Goal: Information Seeking & Learning: Learn about a topic

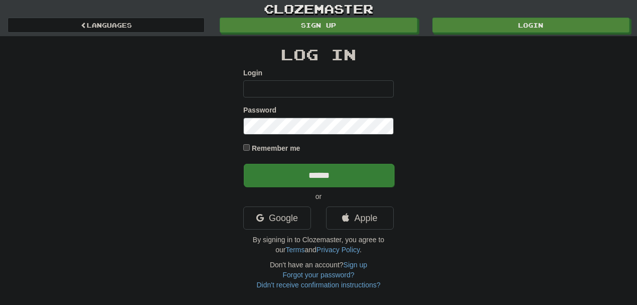
type input "********"
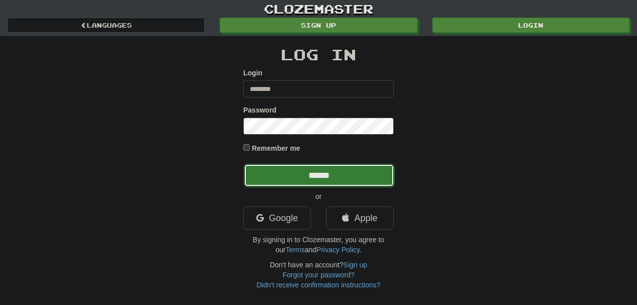
click at [316, 178] on input "******" at bounding box center [319, 175] width 151 height 23
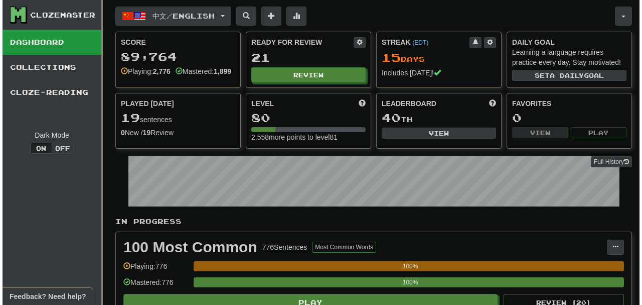
scroll to position [267, 0]
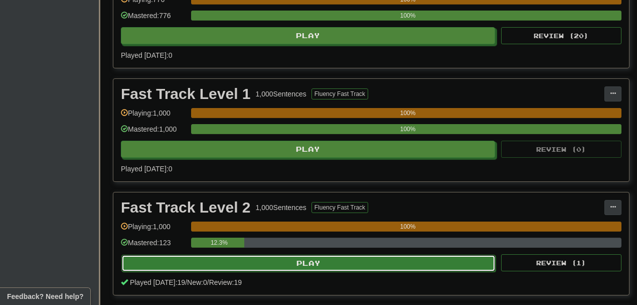
click at [303, 270] on button "Play" at bounding box center [308, 262] width 374 height 17
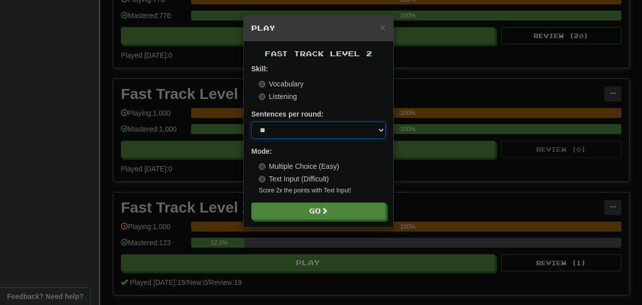
click at [330, 132] on select "* ** ** ** ** ** *** ********" at bounding box center [318, 129] width 135 height 17
select select "*"
click at [251, 121] on select "* ** ** ** ** ** *** ********" at bounding box center [318, 129] width 135 height 17
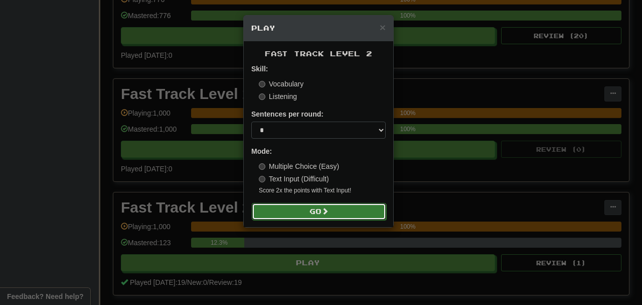
click at [323, 213] on button "Go" at bounding box center [319, 211] width 135 height 17
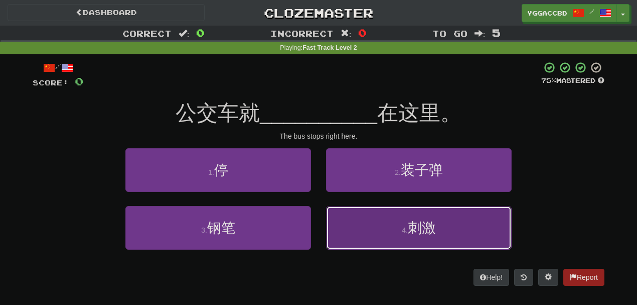
click at [380, 231] on button "4 . 刺激" at bounding box center [419, 228] width 186 height 44
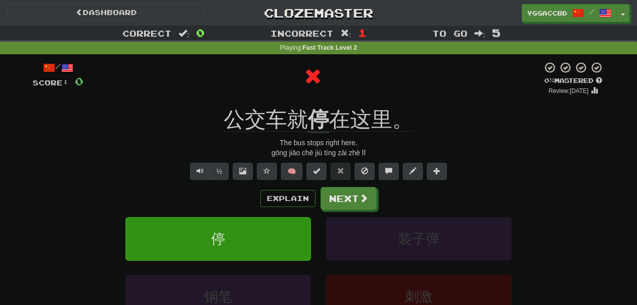
click at [318, 115] on u "停" at bounding box center [318, 120] width 21 height 26
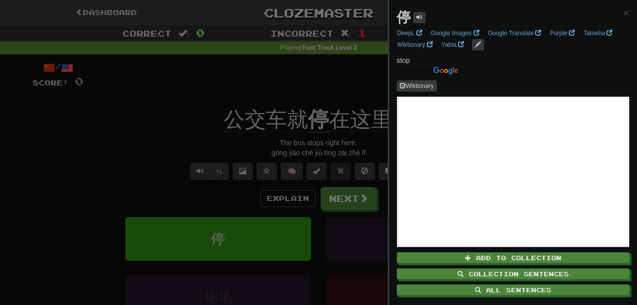
click at [349, 79] on div at bounding box center [318, 152] width 637 height 305
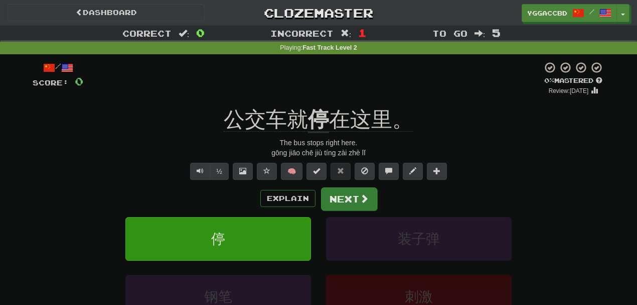
drag, startPoint x: 339, startPoint y: 210, endPoint x: 344, endPoint y: 199, distance: 12.8
click at [344, 199] on div "Explain Next 停 装子弹 钢笔 刺激 Learn more: 停 装子弹 钢笔 刺激" at bounding box center [319, 267] width 572 height 161
click at [344, 199] on button "Next" at bounding box center [349, 198] width 56 height 23
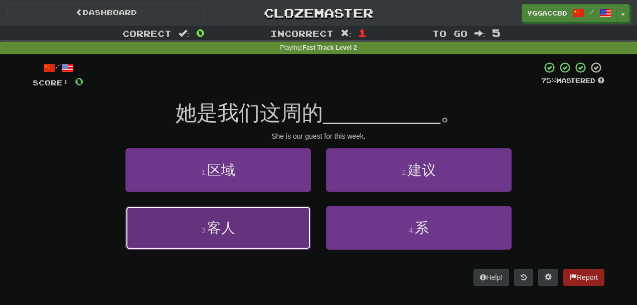
click at [291, 214] on button "3 . 客人" at bounding box center [218, 228] width 186 height 44
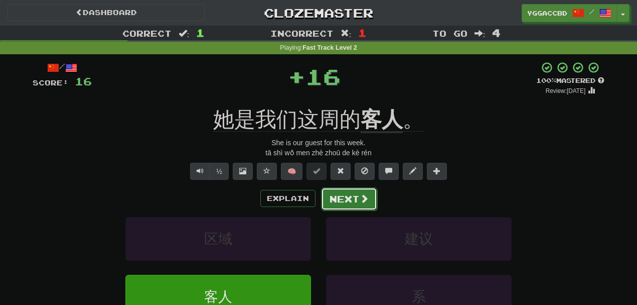
click at [335, 196] on button "Next" at bounding box center [349, 198] width 56 height 23
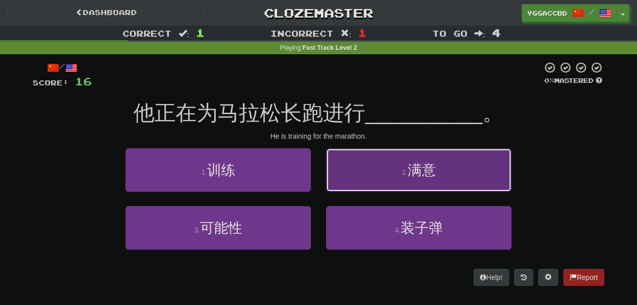
click at [368, 181] on button "2 . 满意" at bounding box center [419, 170] width 186 height 44
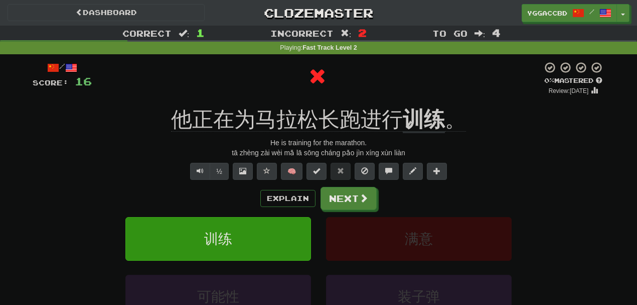
click at [409, 98] on div "/ Score: 16 0 % Mastered Review: 2025-08-17 他正在为马拉松长跑进行 训练 。 He is training for…" at bounding box center [319, 215] width 572 height 308
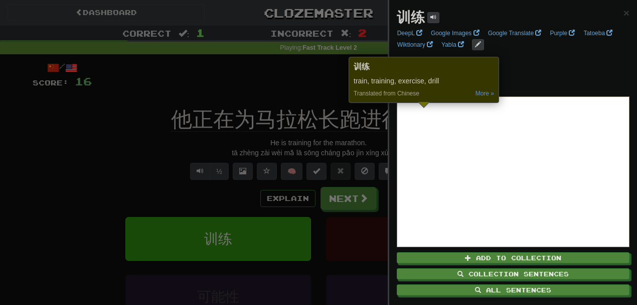
click at [246, 70] on div at bounding box center [318, 152] width 637 height 305
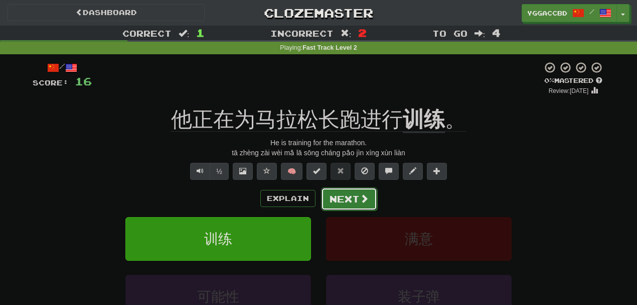
click at [341, 193] on button "Next" at bounding box center [349, 198] width 56 height 23
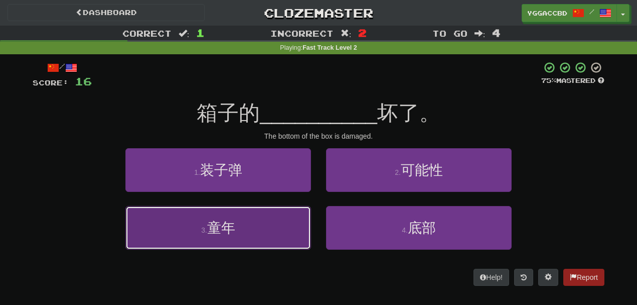
click at [286, 221] on button "3 . 童年" at bounding box center [218, 228] width 186 height 44
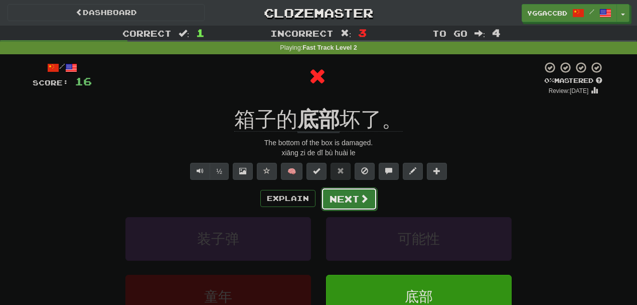
click at [340, 203] on button "Next" at bounding box center [349, 198] width 56 height 23
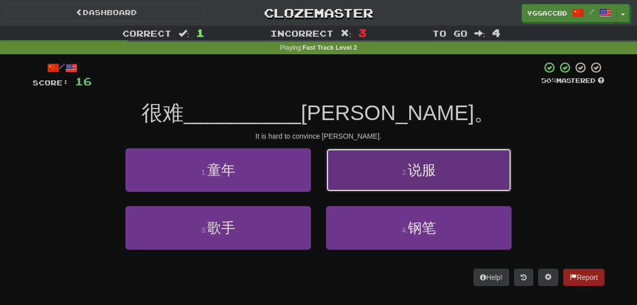
click at [390, 150] on button "2 . 说服" at bounding box center [419, 170] width 186 height 44
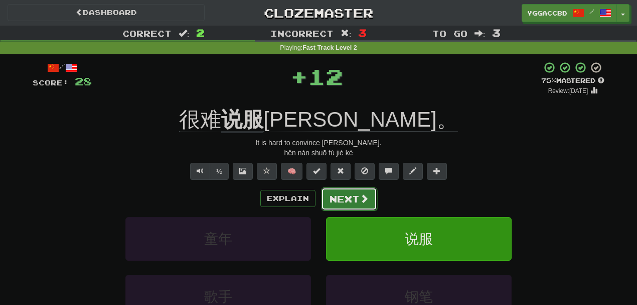
click at [356, 197] on button "Next" at bounding box center [349, 198] width 56 height 23
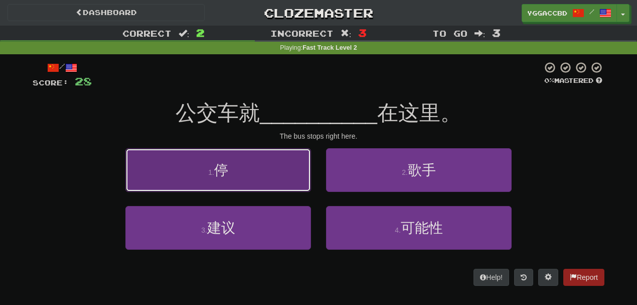
click at [282, 179] on button "1 . 停" at bounding box center [218, 170] width 186 height 44
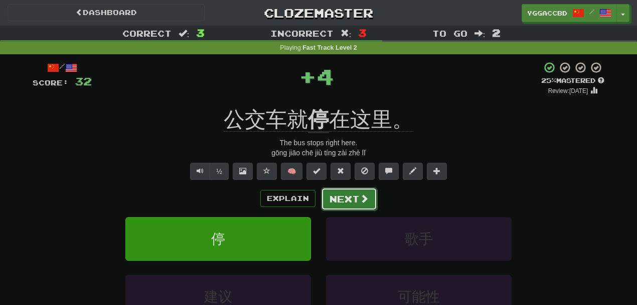
click at [346, 192] on button "Next" at bounding box center [349, 198] width 56 height 23
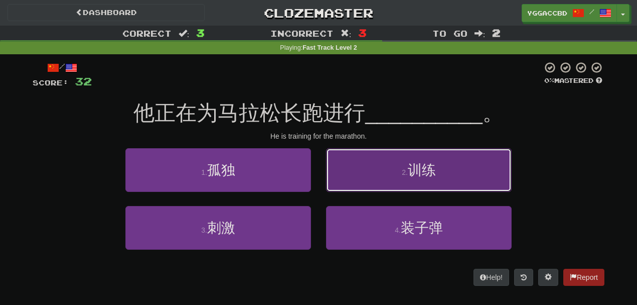
click at [370, 184] on button "2 . 训练" at bounding box center [419, 170] width 186 height 44
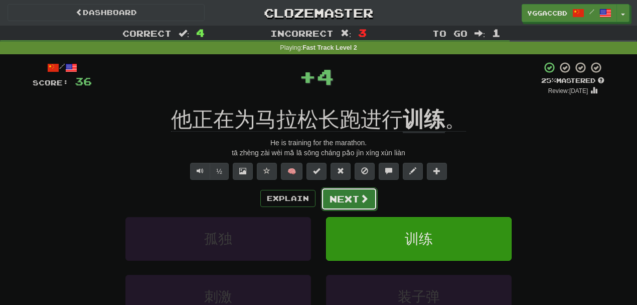
click at [338, 193] on button "Next" at bounding box center [349, 198] width 56 height 23
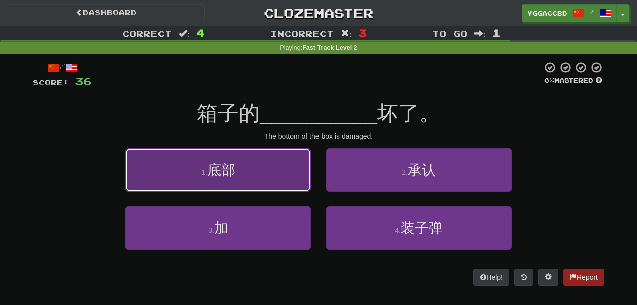
click at [262, 164] on button "1 . 底部" at bounding box center [218, 170] width 186 height 44
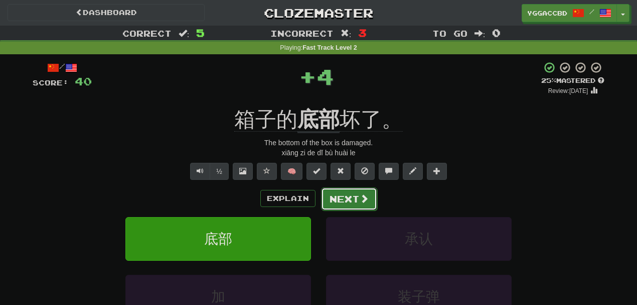
click at [346, 199] on button "Next" at bounding box center [349, 198] width 56 height 23
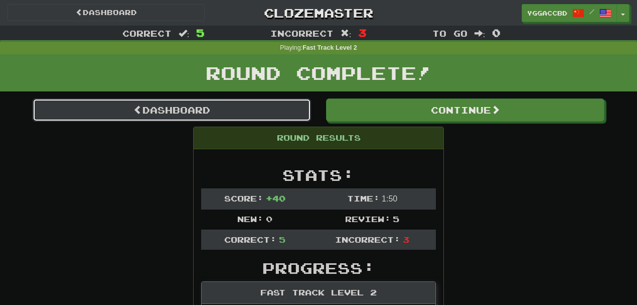
click at [267, 117] on link "Dashboard" at bounding box center [172, 109] width 279 height 23
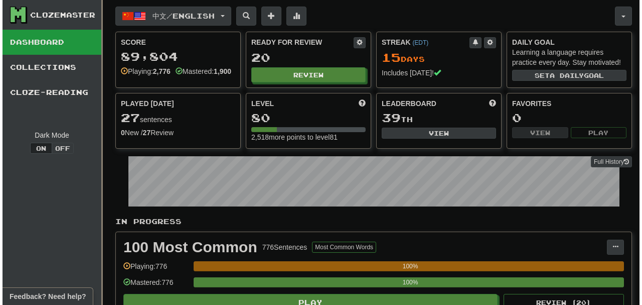
scroll to position [267, 0]
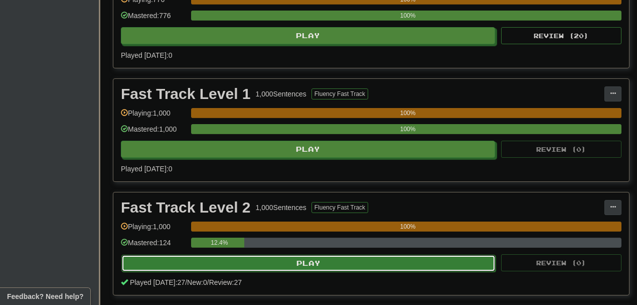
click at [334, 267] on button "Play" at bounding box center [308, 262] width 374 height 17
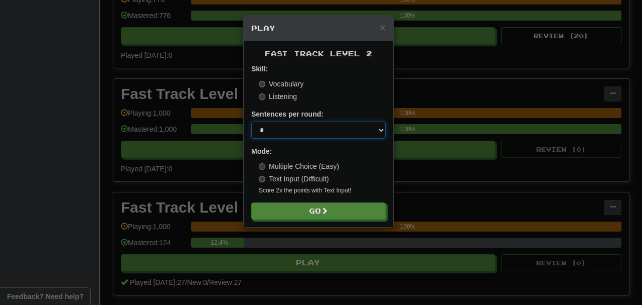
click at [345, 130] on select "* ** ** ** ** ** *** ********" at bounding box center [318, 129] width 135 height 17
select select "**"
click at [251, 121] on select "* ** ** ** ** ** *** ********" at bounding box center [318, 129] width 135 height 17
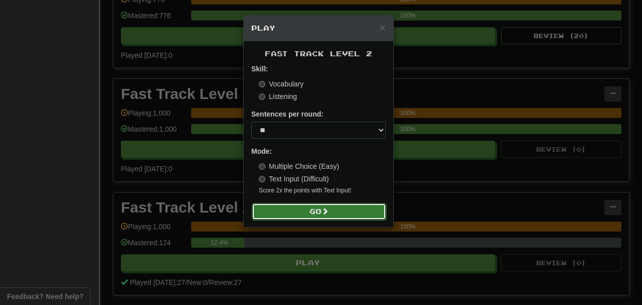
click at [316, 205] on button "Go" at bounding box center [319, 211] width 135 height 17
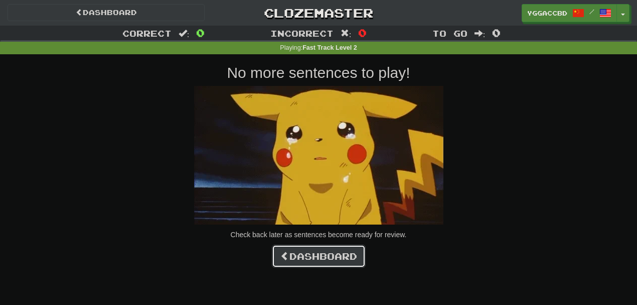
click at [308, 248] on link "Dashboard" at bounding box center [319, 255] width 94 height 23
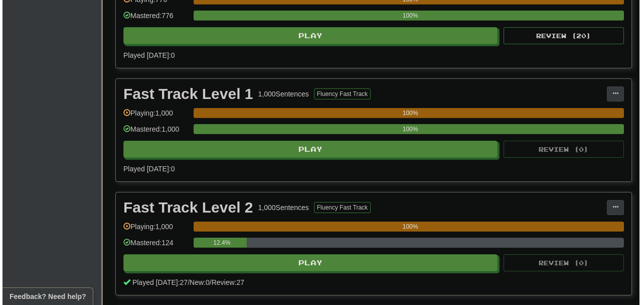
scroll to position [533, 0]
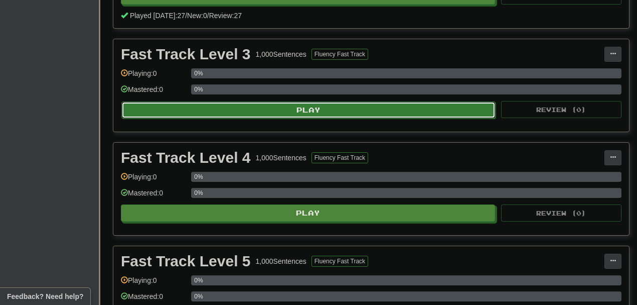
click at [275, 113] on button "Play" at bounding box center [308, 109] width 374 height 17
select select "**"
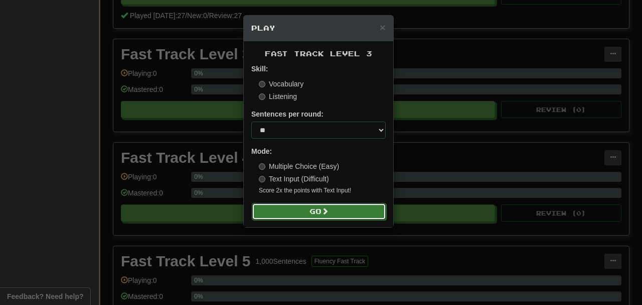
click at [315, 205] on button "Go" at bounding box center [319, 211] width 135 height 17
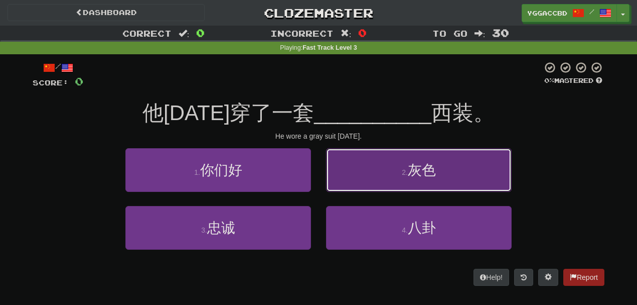
click at [366, 173] on button "2 . 灰色" at bounding box center [419, 170] width 186 height 44
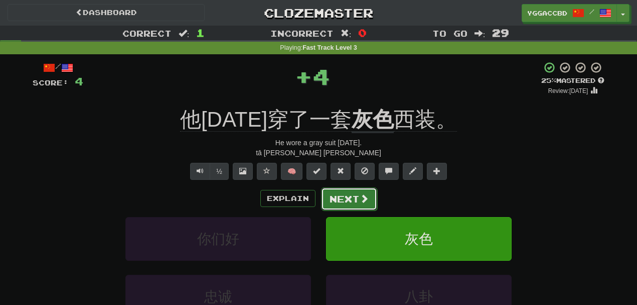
click at [343, 189] on button "Next" at bounding box center [349, 198] width 56 height 23
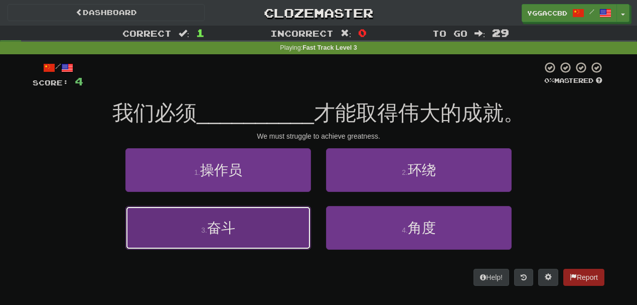
click at [268, 216] on button "3 . 奋斗" at bounding box center [218, 228] width 186 height 44
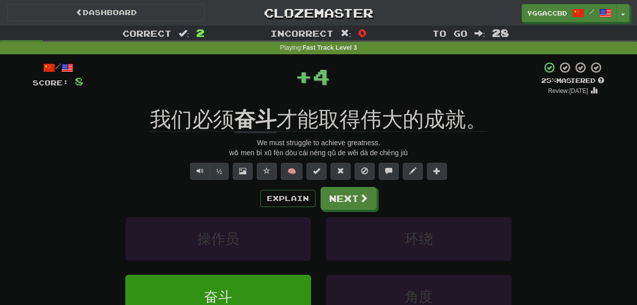
click at [249, 97] on div "/ Score: 8 + 4 25 % Mastered Review: 2025-08-18 我们必须 奋斗 才能取得伟大的成就。 We must stru…" at bounding box center [319, 215] width 572 height 308
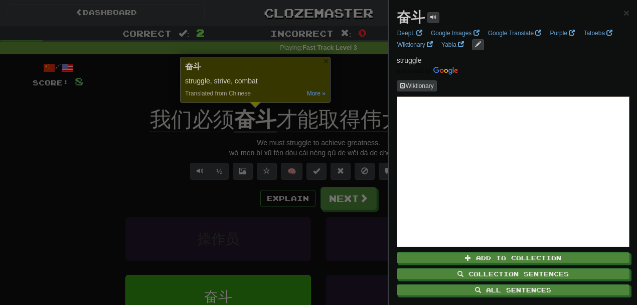
click at [345, 189] on div at bounding box center [318, 152] width 637 height 305
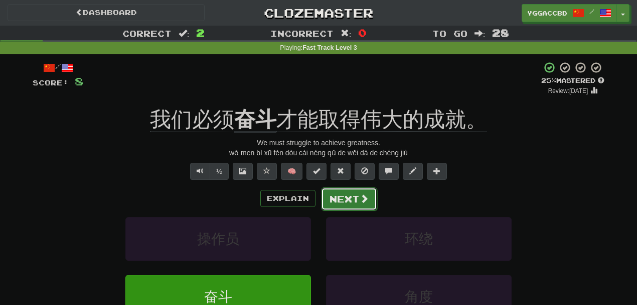
click at [352, 201] on button "Next" at bounding box center [349, 198] width 56 height 23
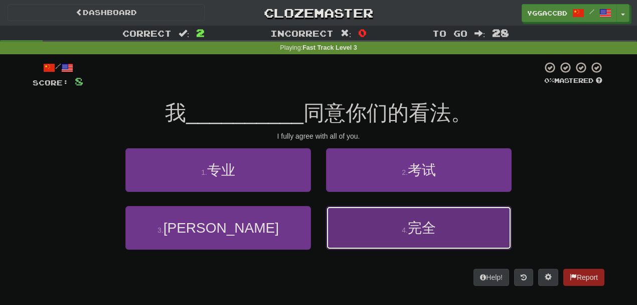
click at [377, 218] on button "4 . 完全" at bounding box center [419, 228] width 186 height 44
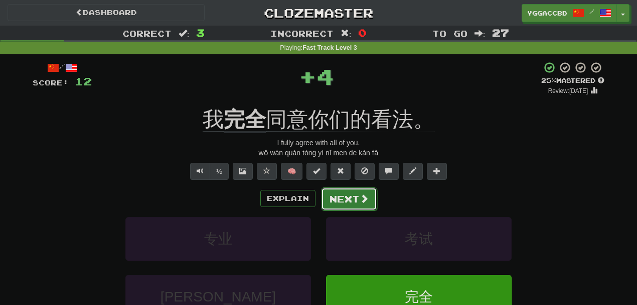
click at [340, 197] on button "Next" at bounding box center [349, 198] width 56 height 23
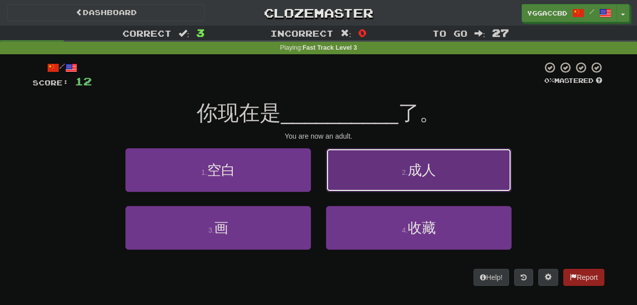
click at [365, 180] on button "2 . 成人" at bounding box center [419, 170] width 186 height 44
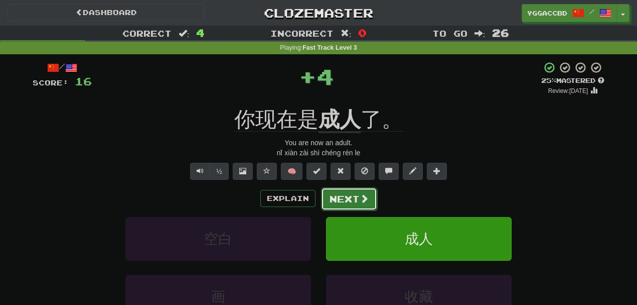
click at [348, 197] on button "Next" at bounding box center [349, 198] width 56 height 23
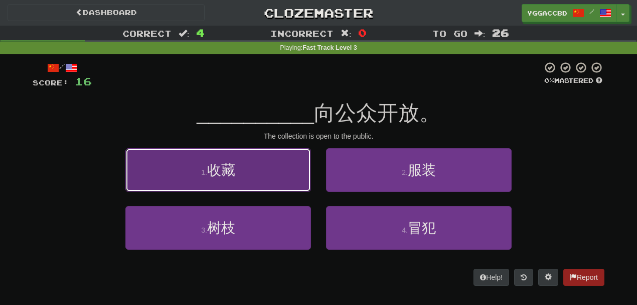
click at [298, 187] on button "1 . 收藏" at bounding box center [218, 170] width 186 height 44
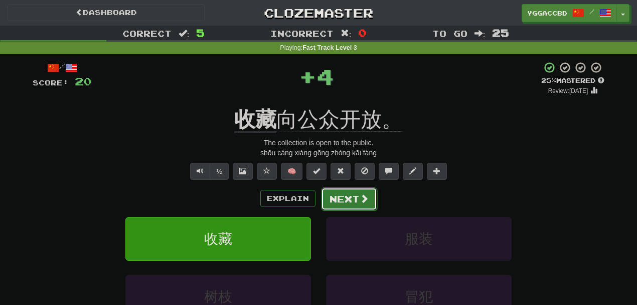
click at [343, 204] on button "Next" at bounding box center [349, 198] width 56 height 23
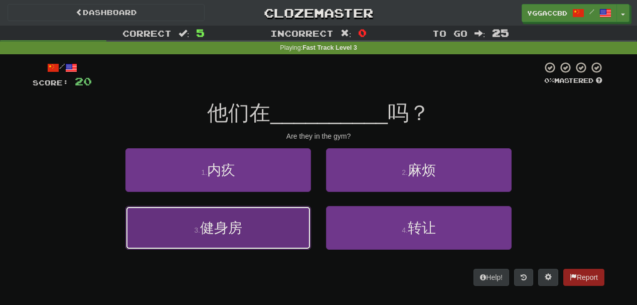
click at [261, 223] on button "3 . 健身房" at bounding box center [218, 228] width 186 height 44
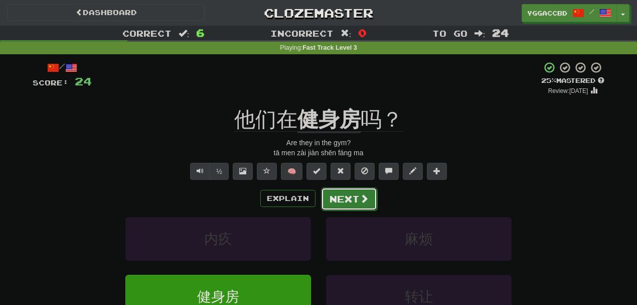
click at [331, 194] on button "Next" at bounding box center [349, 198] width 56 height 23
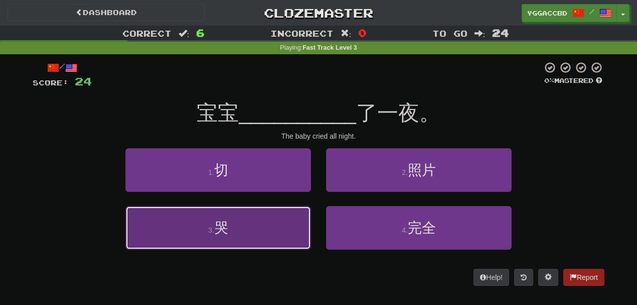
click at [272, 216] on button "3 . 哭" at bounding box center [218, 228] width 186 height 44
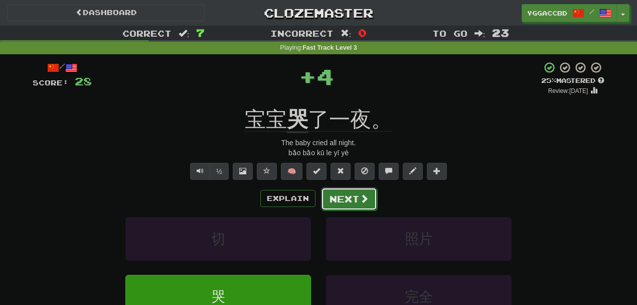
click at [346, 197] on button "Next" at bounding box center [349, 198] width 56 height 23
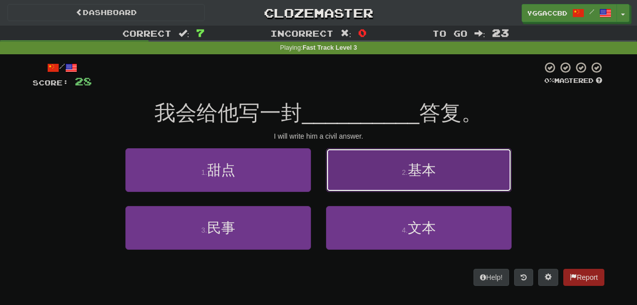
click at [379, 185] on button "2 . 基本" at bounding box center [419, 170] width 186 height 44
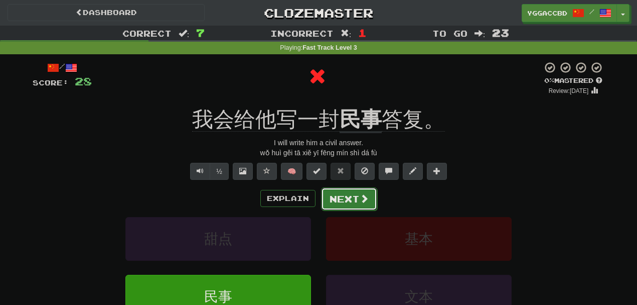
click at [344, 206] on button "Next" at bounding box center [349, 198] width 56 height 23
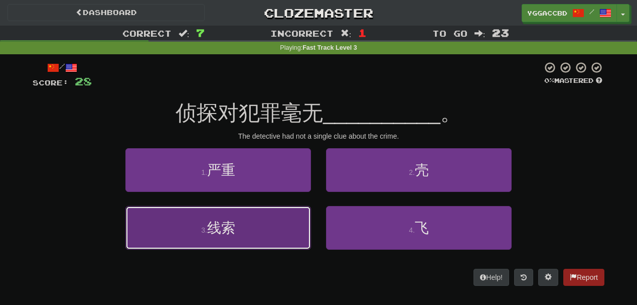
click at [267, 219] on button "3 . 线索" at bounding box center [218, 228] width 186 height 44
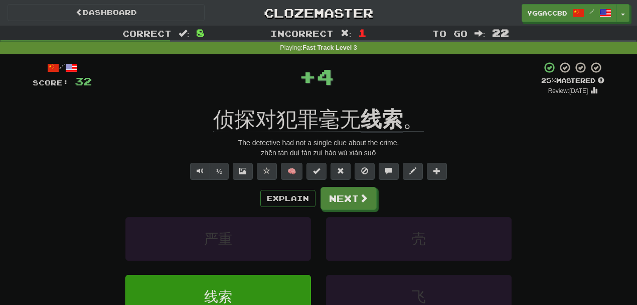
click at [376, 100] on div "/ Score: 32 + 4 25 % Mastered Review: 2025-08-18 侦探对犯罪毫无 线索 。 The detective had…" at bounding box center [319, 215] width 572 height 308
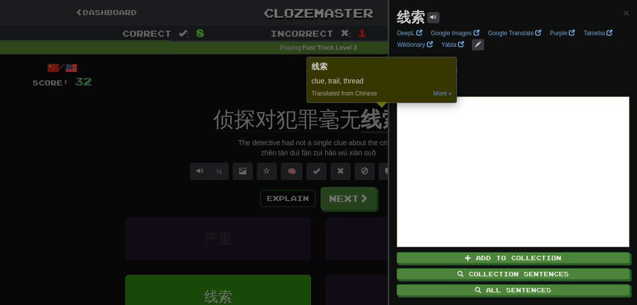
click at [265, 89] on div at bounding box center [318, 152] width 637 height 305
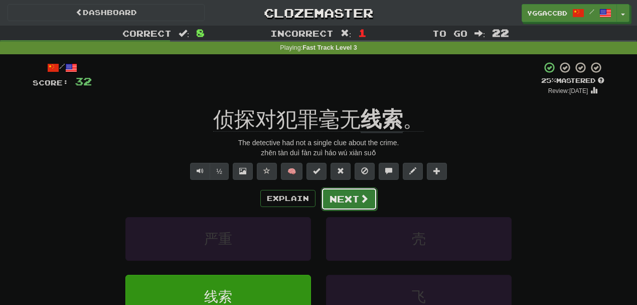
click at [344, 197] on button "Next" at bounding box center [349, 198] width 56 height 23
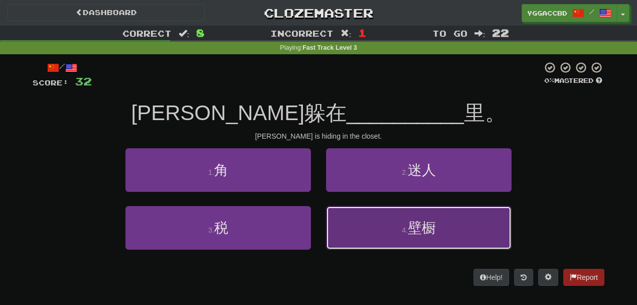
click at [391, 209] on button "4 . 壁橱" at bounding box center [419, 228] width 186 height 44
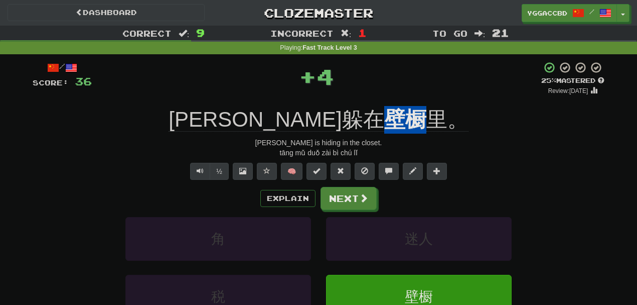
drag, startPoint x: 321, startPoint y: 105, endPoint x: 358, endPoint y: 105, distance: 37.1
click at [358, 105] on div "/ Score: 36 + 4 25 % Mastered Review: 2025-08-18 汤姆躲在 壁橱 里。 Tom is hiding in th…" at bounding box center [319, 215] width 572 height 308
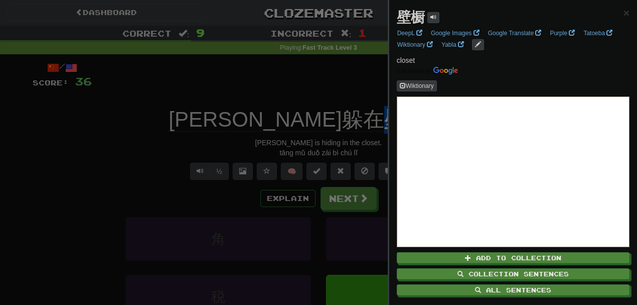
copy u "壁橱"
click at [169, 114] on div at bounding box center [318, 152] width 637 height 305
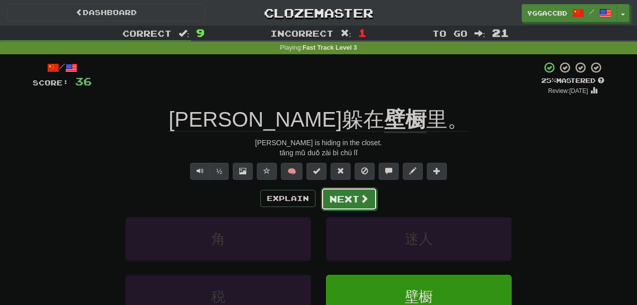
click at [362, 204] on button "Next" at bounding box center [349, 198] width 56 height 23
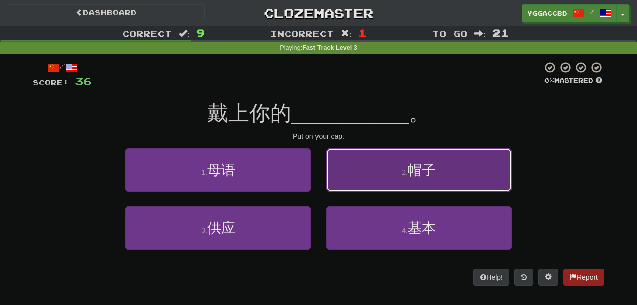
click at [404, 175] on small "2 ." at bounding box center [405, 172] width 6 height 8
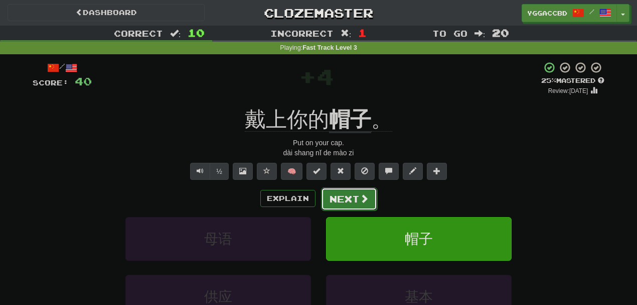
click at [358, 188] on button "Next" at bounding box center [349, 198] width 56 height 23
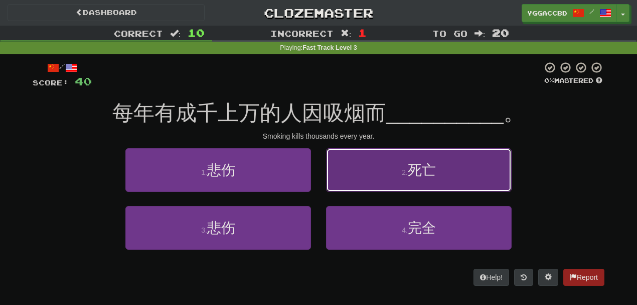
click at [385, 176] on button "2 . 死亡" at bounding box center [419, 170] width 186 height 44
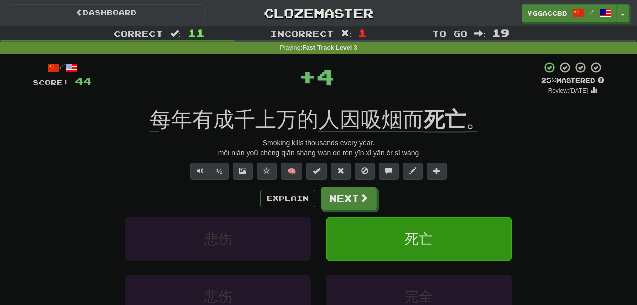
click at [444, 100] on div "/ Score: 44 + 4 25 % Mastered Review: 2025-08-18 每年有成千上万的人因吸烟而 死亡 。 Smoking kil…" at bounding box center [319, 215] width 572 height 308
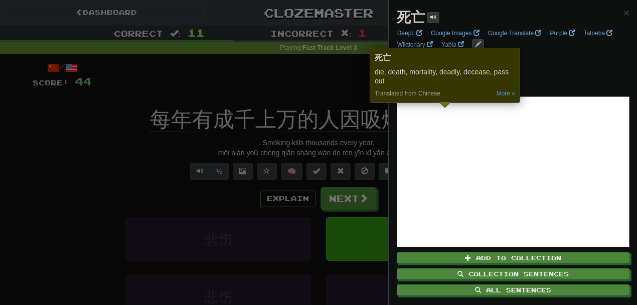
click at [356, 90] on div at bounding box center [318, 152] width 637 height 305
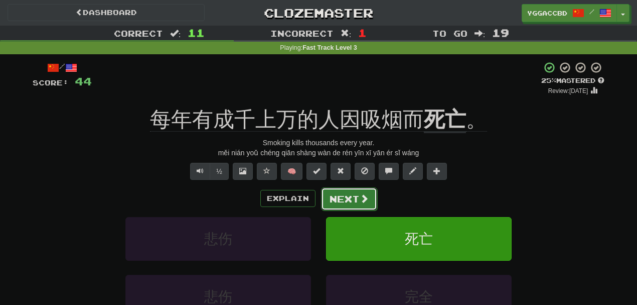
click at [349, 194] on button "Next" at bounding box center [349, 198] width 56 height 23
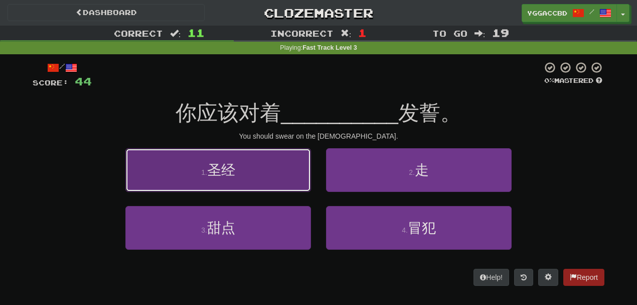
click at [259, 182] on button "1 . 圣经" at bounding box center [218, 170] width 186 height 44
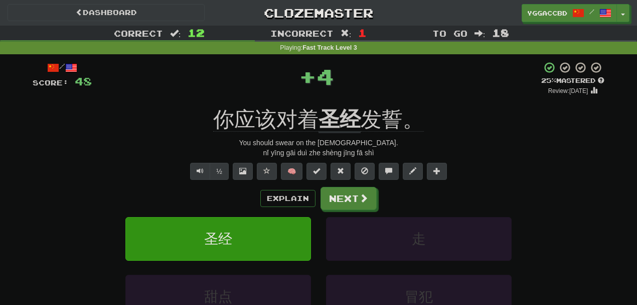
click at [338, 105] on div "/ Score: 48 + 4 25 % Mastered Review: 2025-08-18 你应该对着 圣经 发誓。 You should swear …" at bounding box center [319, 215] width 572 height 308
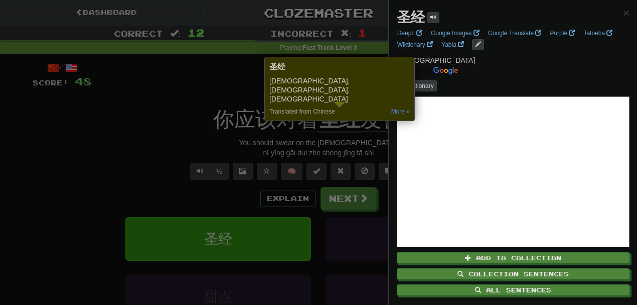
click at [150, 77] on div at bounding box center [318, 152] width 637 height 305
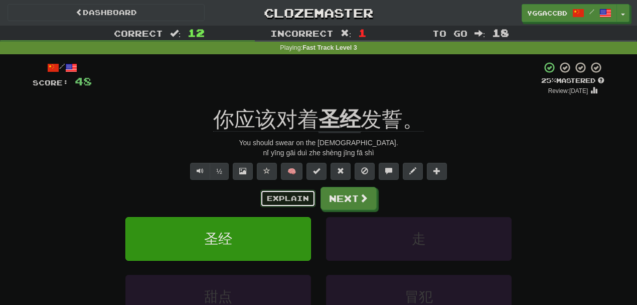
click at [282, 197] on button "Explain" at bounding box center [288, 198] width 55 height 17
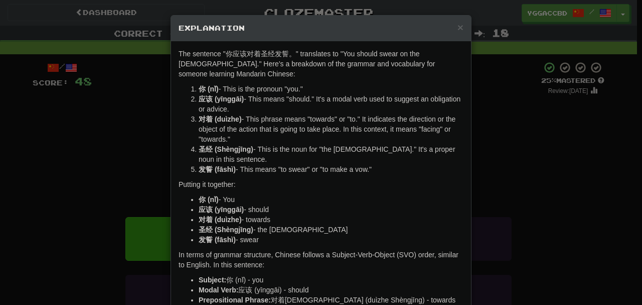
click at [78, 153] on div "× Explanation The sentence "你应该对着圣经发誓。" translates to "You should swear on the …" at bounding box center [321, 152] width 642 height 305
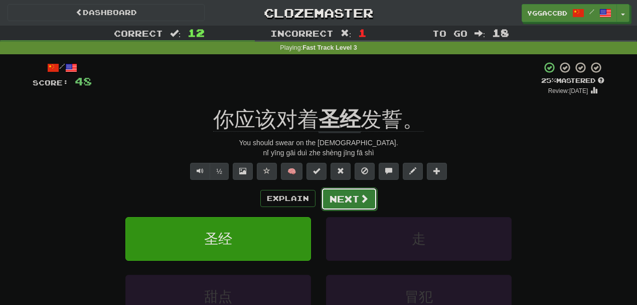
click at [350, 187] on button "Next" at bounding box center [349, 198] width 56 height 23
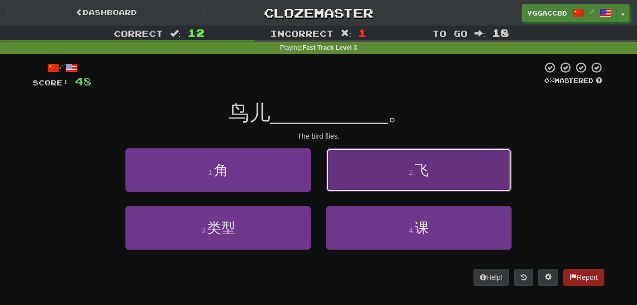
click at [386, 172] on button "2 . 飞" at bounding box center [419, 170] width 186 height 44
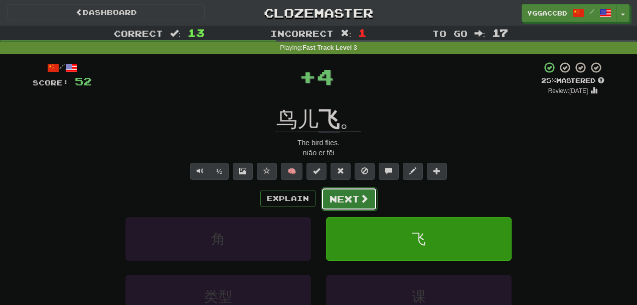
click at [356, 191] on button "Next" at bounding box center [349, 198] width 56 height 23
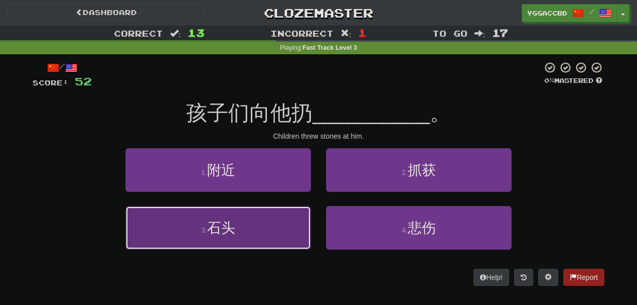
click at [236, 233] on button "3 . 石头" at bounding box center [218, 228] width 186 height 44
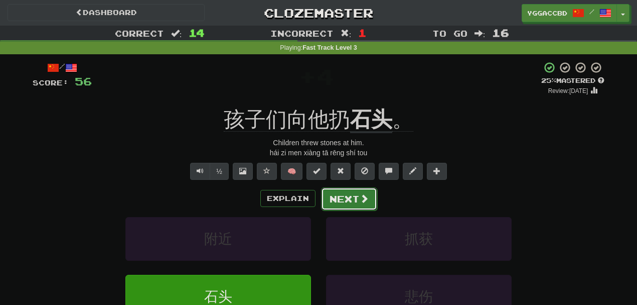
click at [353, 201] on button "Next" at bounding box center [349, 198] width 56 height 23
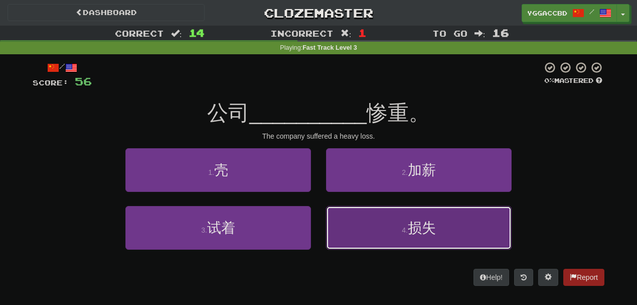
click at [404, 233] on small "4 ." at bounding box center [405, 230] width 6 height 8
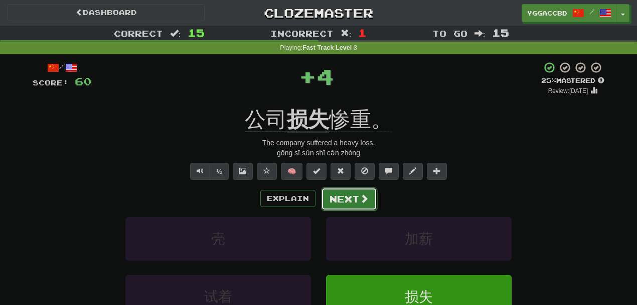
click at [349, 199] on button "Next" at bounding box center [349, 198] width 56 height 23
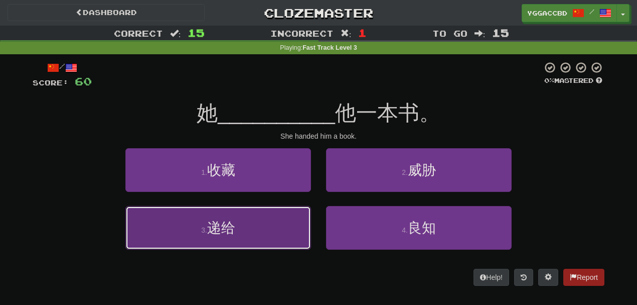
click at [278, 226] on button "3 . 递给" at bounding box center [218, 228] width 186 height 44
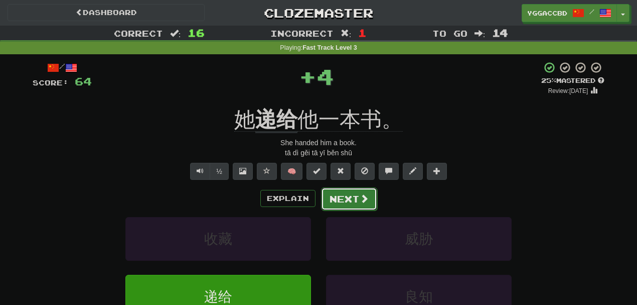
click at [340, 205] on button "Next" at bounding box center [349, 198] width 56 height 23
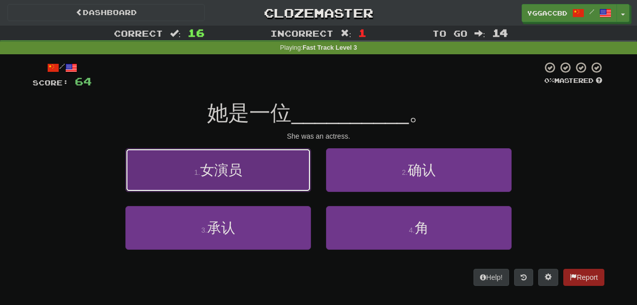
click at [271, 178] on button "1 . 女演员" at bounding box center [218, 170] width 186 height 44
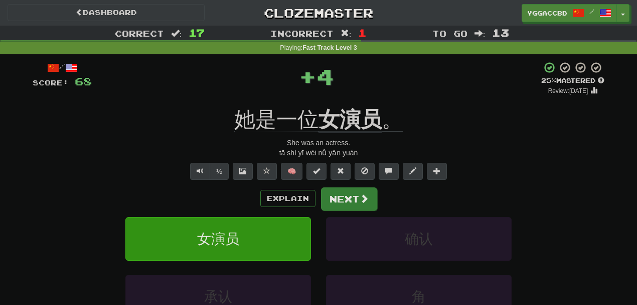
click at [341, 187] on div "Explain Next" at bounding box center [319, 198] width 572 height 23
click at [348, 192] on button "Next" at bounding box center [349, 198] width 56 height 23
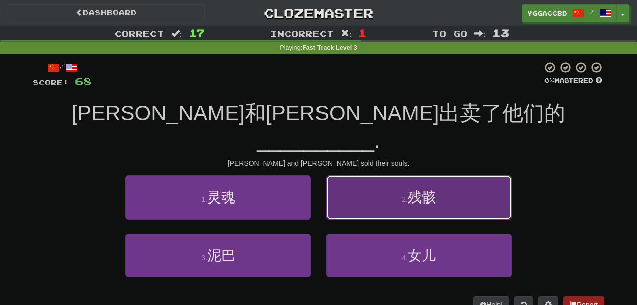
click at [394, 175] on button "2 . 残骸" at bounding box center [419, 197] width 186 height 44
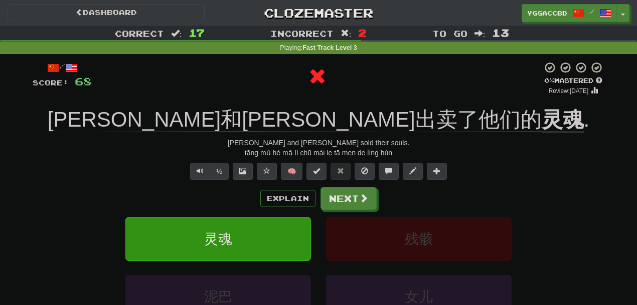
click at [428, 95] on div "/ Score: 68 0 % Mastered Review: 2025-08-17 汤姆和玛丽出卖了他们的 灵魂 . Tom and Mary sold …" at bounding box center [319, 215] width 572 height 308
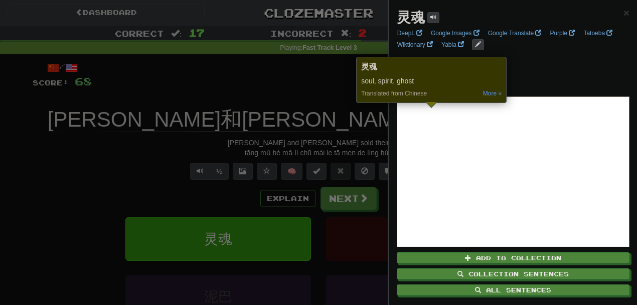
click at [303, 79] on div at bounding box center [318, 152] width 637 height 305
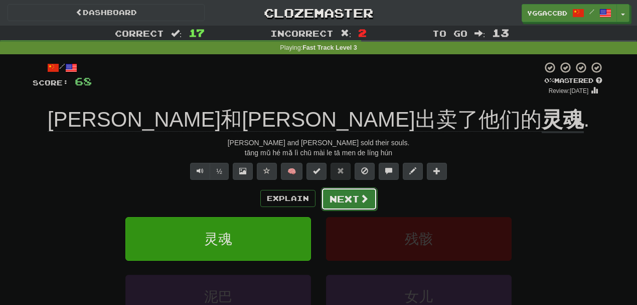
click at [347, 208] on button "Next" at bounding box center [349, 198] width 56 height 23
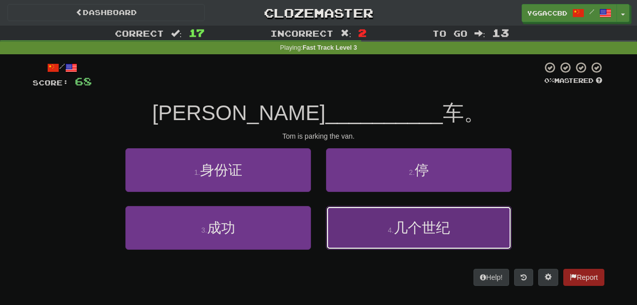
click at [395, 226] on span "几个世纪" at bounding box center [422, 228] width 56 height 16
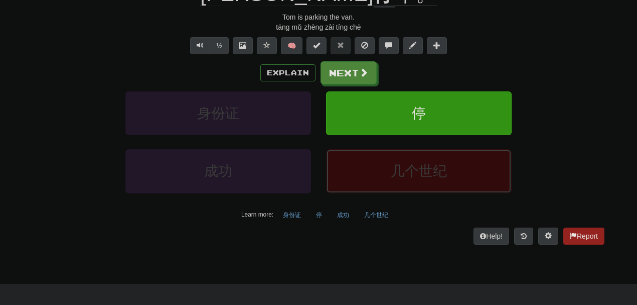
scroll to position [126, 0]
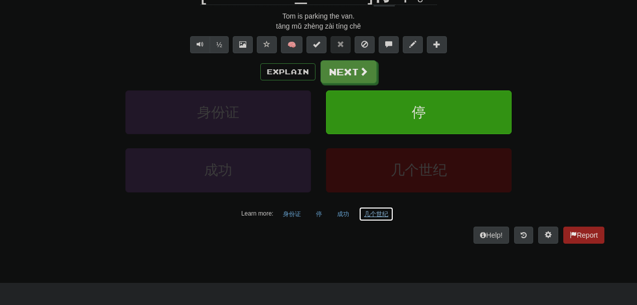
click at [376, 212] on button "几个世纪" at bounding box center [376, 213] width 35 height 15
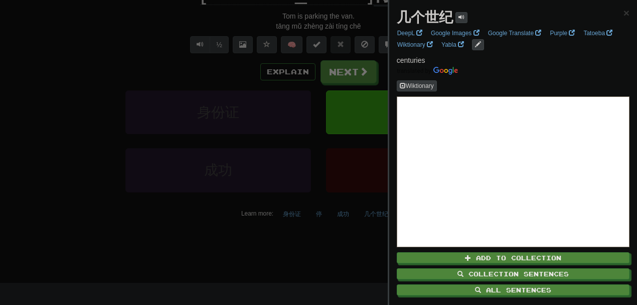
click at [344, 233] on div at bounding box center [318, 152] width 637 height 305
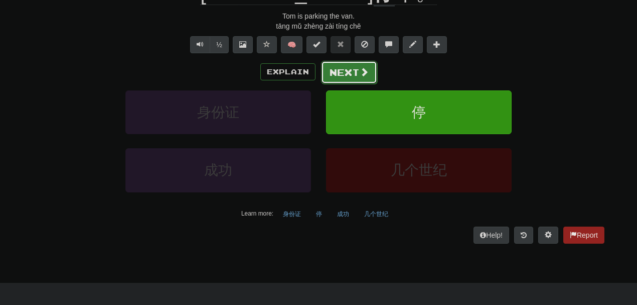
click at [354, 62] on button "Next" at bounding box center [349, 72] width 56 height 23
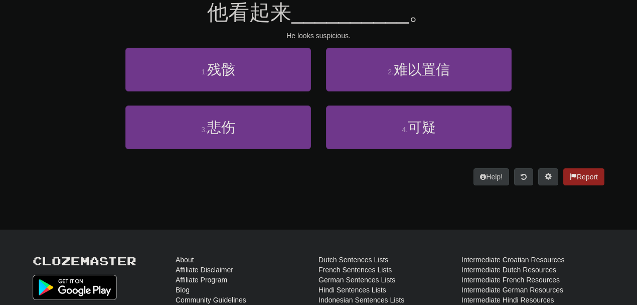
scroll to position [99, 0]
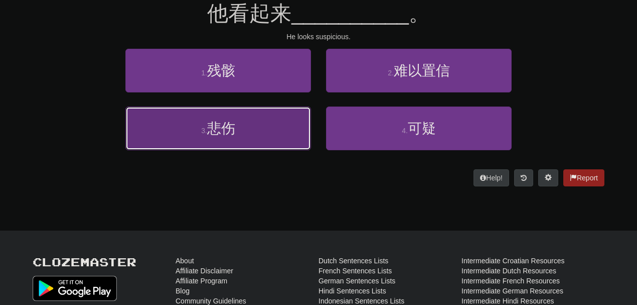
click at [297, 136] on button "3 . 悲伤" at bounding box center [218, 128] width 186 height 44
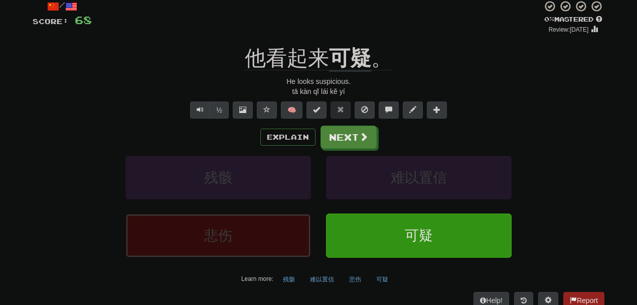
scroll to position [58, 0]
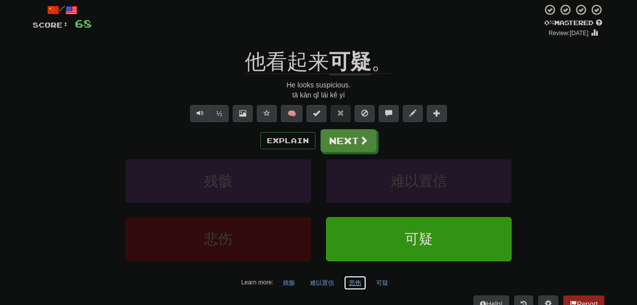
click at [353, 283] on button "悲伤" at bounding box center [355, 282] width 23 height 15
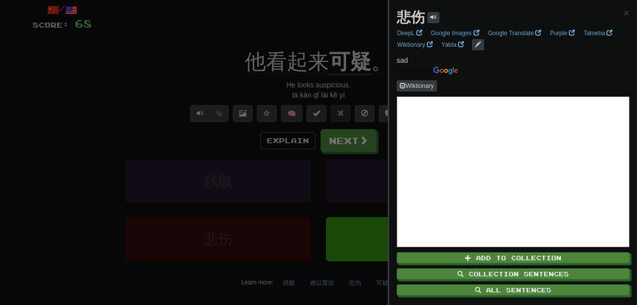
click at [173, 76] on div at bounding box center [318, 152] width 637 height 305
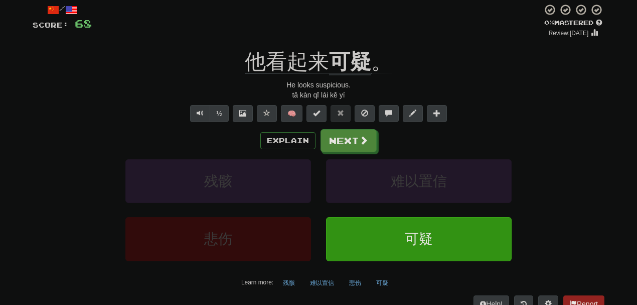
click at [357, 44] on div "/ Score: 68 0 % Mastered Review: 2025-08-17 他看起来 可疑 。 He looks suspicious. tā k…" at bounding box center [319, 158] width 572 height 308
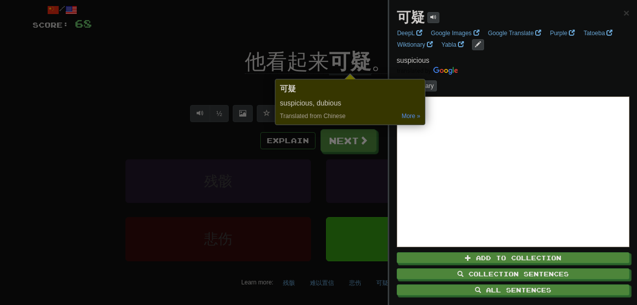
click at [324, 31] on div at bounding box center [318, 152] width 637 height 305
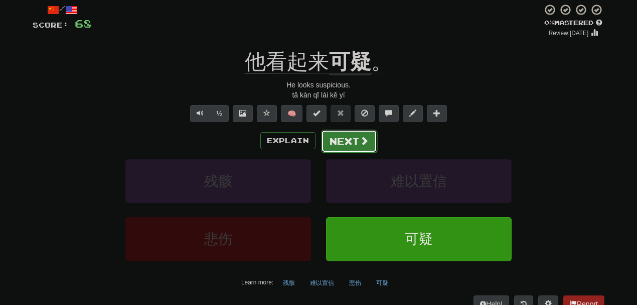
click at [344, 139] on button "Next" at bounding box center [349, 141] width 56 height 23
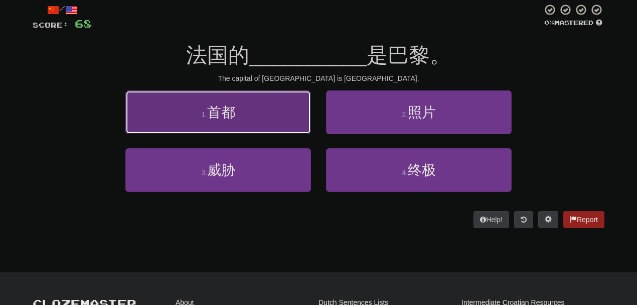
click at [272, 121] on button "1 . 首都" at bounding box center [218, 112] width 186 height 44
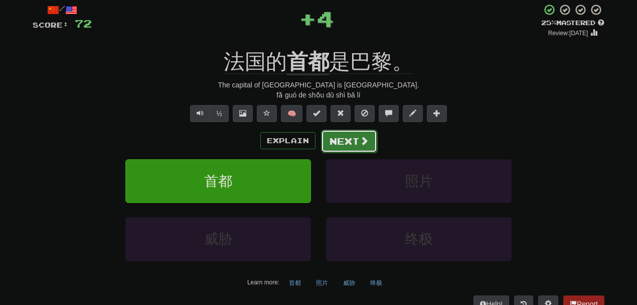
click at [337, 142] on button "Next" at bounding box center [349, 141] width 56 height 23
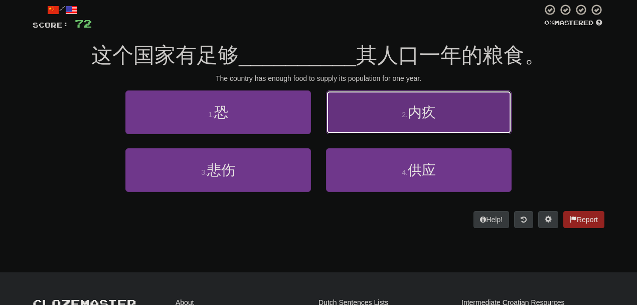
click at [378, 127] on button "2 . 内疚" at bounding box center [419, 112] width 186 height 44
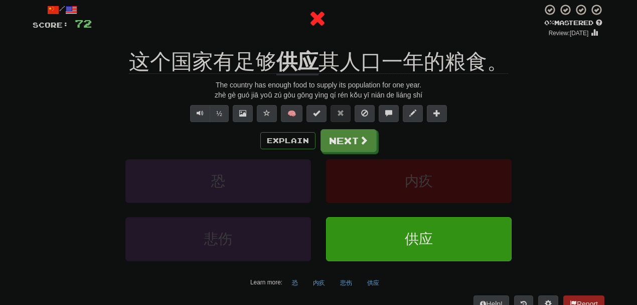
click at [288, 40] on div "/ Score: 72 0 % Mastered Review: 2025-08-17 这个国家有足够 供应 其人口一年的粮食。 The country ha…" at bounding box center [319, 158] width 572 height 308
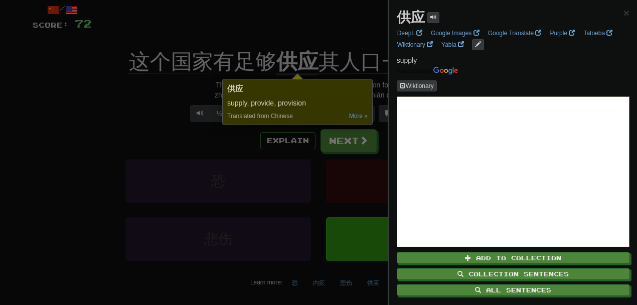
click at [313, 28] on div at bounding box center [318, 152] width 637 height 305
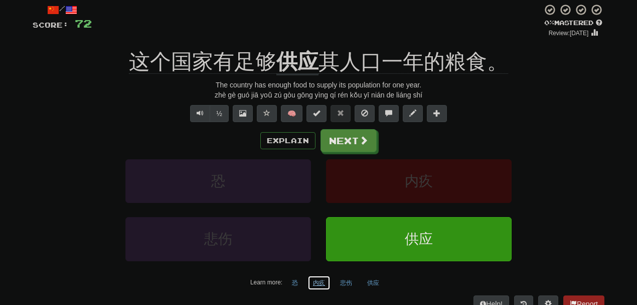
click at [321, 282] on button "内疚" at bounding box center [319, 282] width 23 height 15
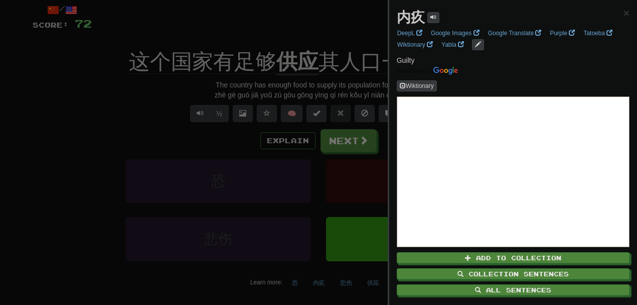
click at [279, 12] on div at bounding box center [318, 152] width 637 height 305
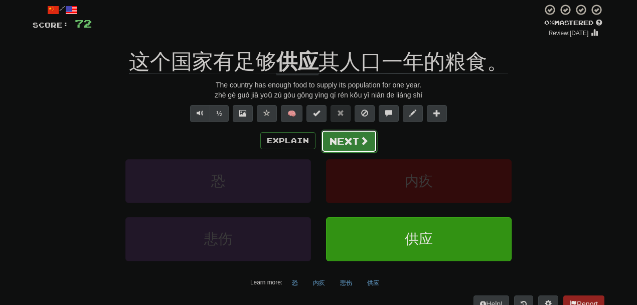
click at [342, 145] on button "Next" at bounding box center [349, 141] width 56 height 23
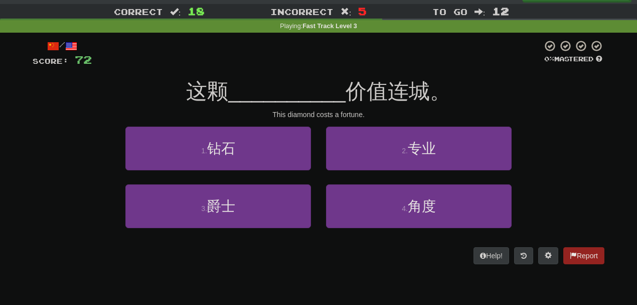
scroll to position [22, 0]
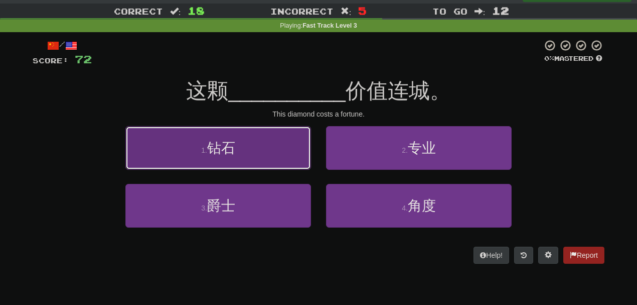
click at [296, 142] on button "1 . 钻石" at bounding box center [218, 148] width 186 height 44
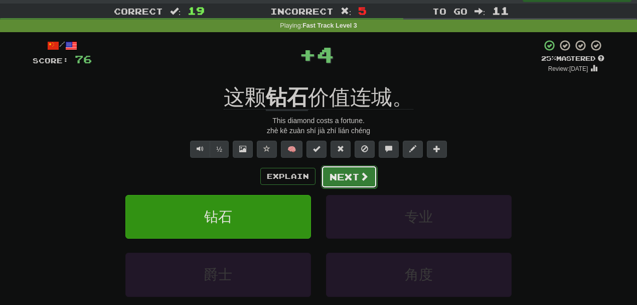
click at [349, 165] on button "Next" at bounding box center [349, 176] width 56 height 23
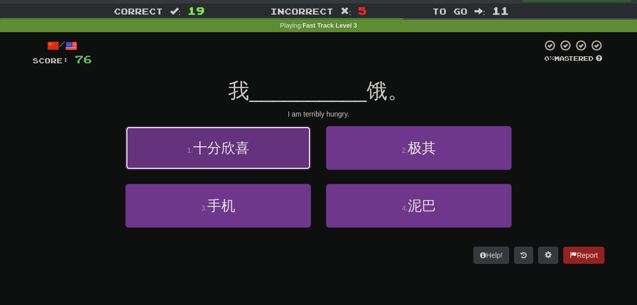
click at [241, 146] on span "十分欣喜" at bounding box center [221, 148] width 56 height 16
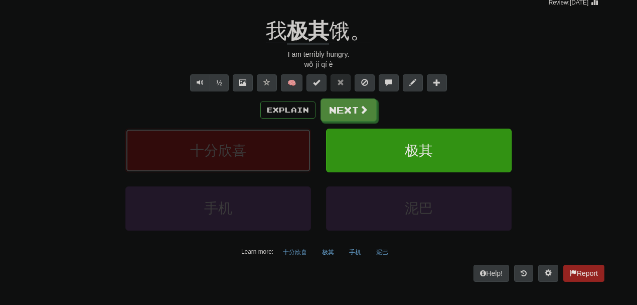
scroll to position [89, 0]
click at [301, 250] on button "十分欣喜" at bounding box center [295, 251] width 35 height 15
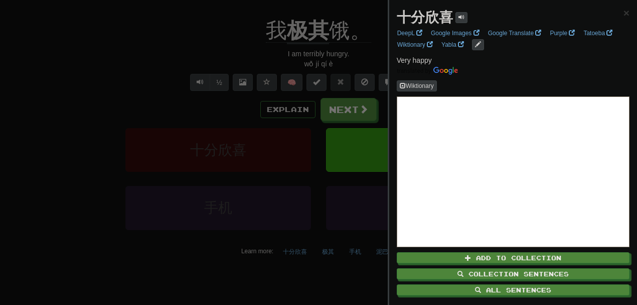
click at [228, 162] on div at bounding box center [318, 152] width 637 height 305
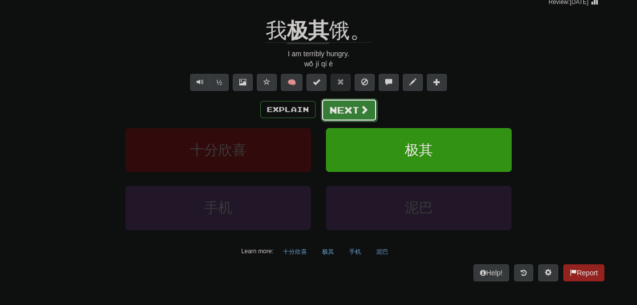
click at [349, 110] on button "Next" at bounding box center [349, 109] width 56 height 23
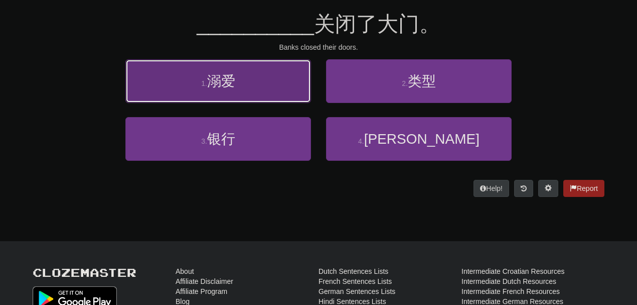
click at [278, 88] on button "1 . 溺爱" at bounding box center [218, 81] width 186 height 44
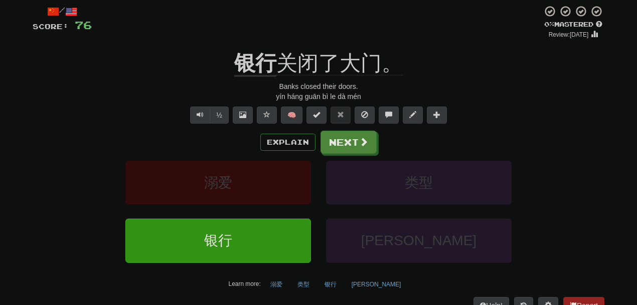
scroll to position [54, 0]
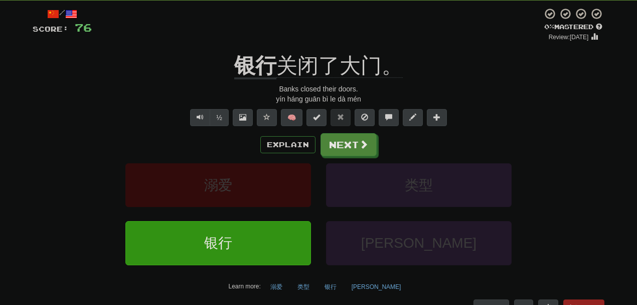
click at [255, 46] on div "/ Score: 76 0 % Mastered Review: 2025-08-17 银行 关闭了大门。 Banks closed their doors.…" at bounding box center [319, 162] width 572 height 308
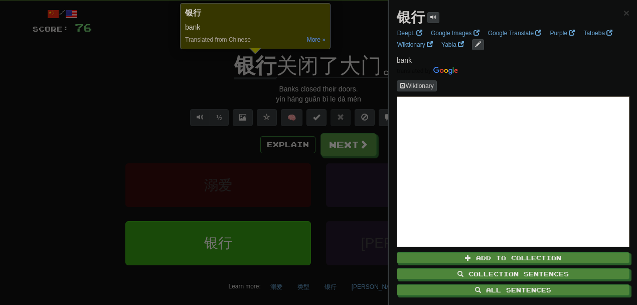
click at [99, 115] on div at bounding box center [318, 152] width 637 height 305
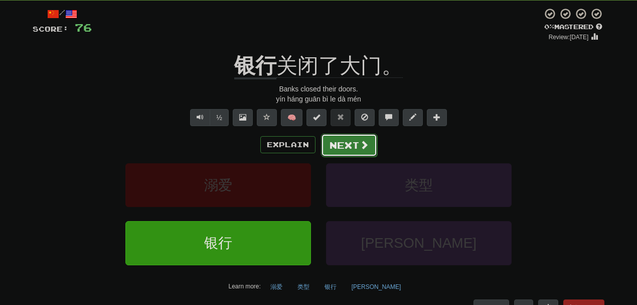
click at [351, 148] on button "Next" at bounding box center [349, 145] width 56 height 23
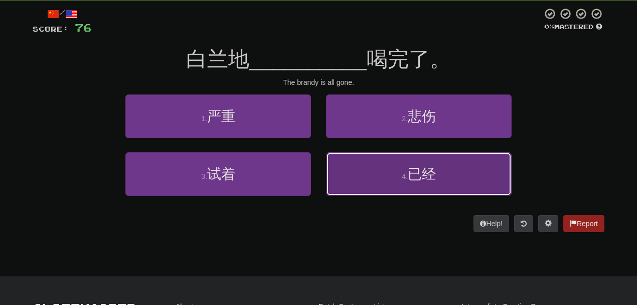
click at [392, 177] on button "4 . 已经" at bounding box center [419, 174] width 186 height 44
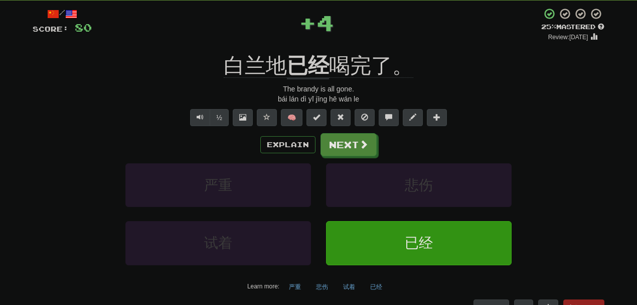
click at [304, 47] on div "/ Score: 80 + 4 25 % Mastered Review: 2025-08-18 白兰地 已经 喝完了。 The brandy is all …" at bounding box center [319, 162] width 572 height 308
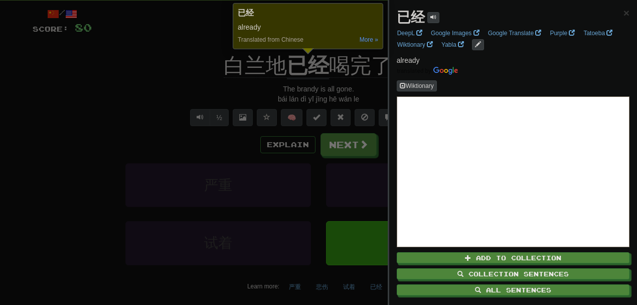
click at [143, 63] on div at bounding box center [318, 152] width 637 height 305
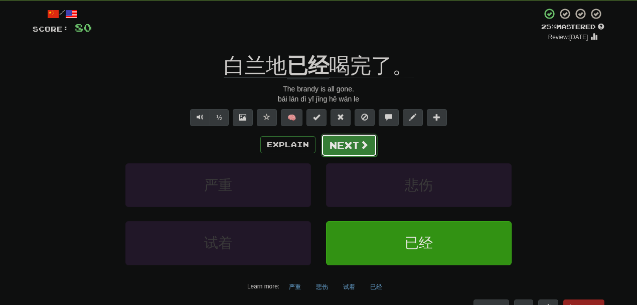
click at [344, 137] on button "Next" at bounding box center [349, 145] width 56 height 23
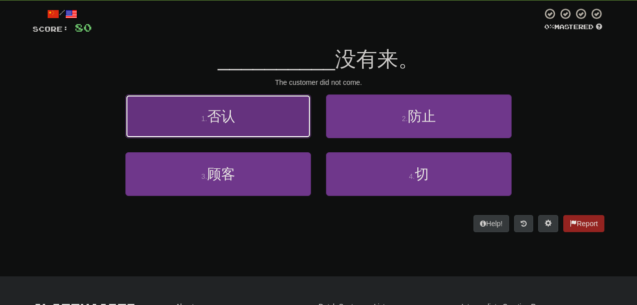
click at [252, 119] on button "1 . 否认" at bounding box center [218, 116] width 186 height 44
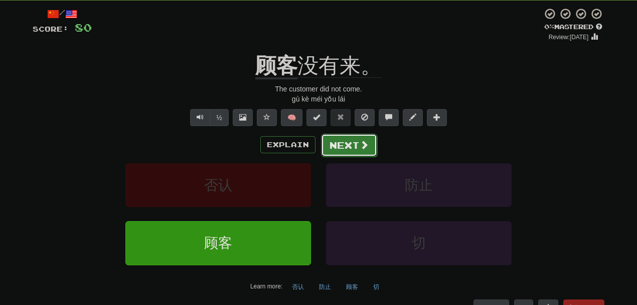
click at [355, 134] on button "Next" at bounding box center [349, 145] width 56 height 23
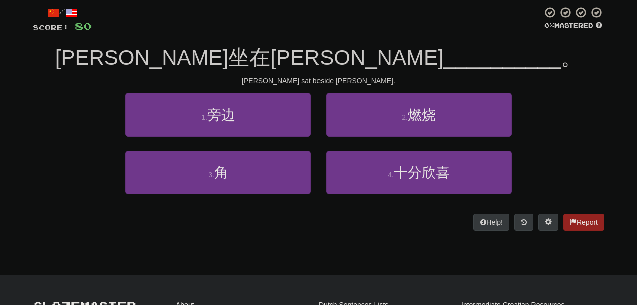
scroll to position [56, 0]
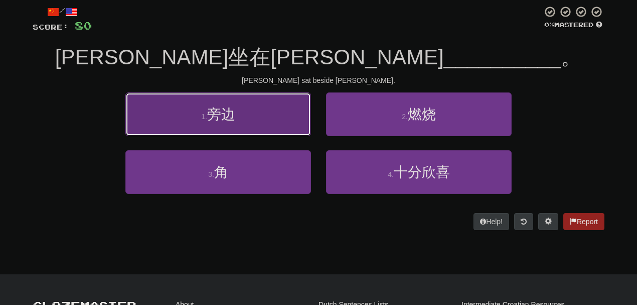
click at [230, 106] on span "旁边" at bounding box center [221, 114] width 28 height 16
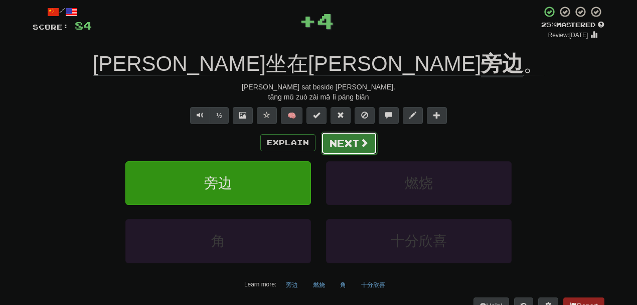
click at [365, 141] on span at bounding box center [364, 142] width 9 height 9
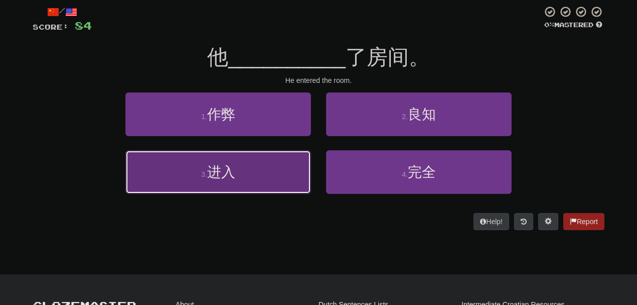
click at [275, 163] on button "3 . 进入" at bounding box center [218, 172] width 186 height 44
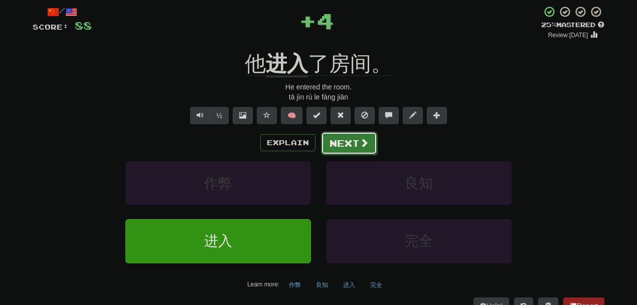
click at [364, 136] on button "Next" at bounding box center [349, 143] width 56 height 23
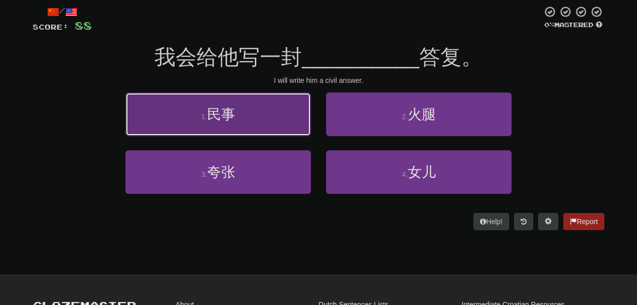
click at [292, 132] on button "1 . 民事" at bounding box center [218, 114] width 186 height 44
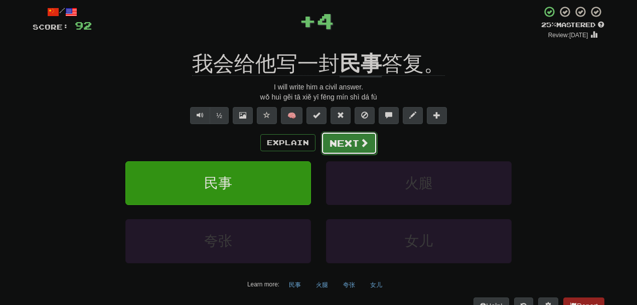
click at [349, 135] on button "Next" at bounding box center [349, 143] width 56 height 23
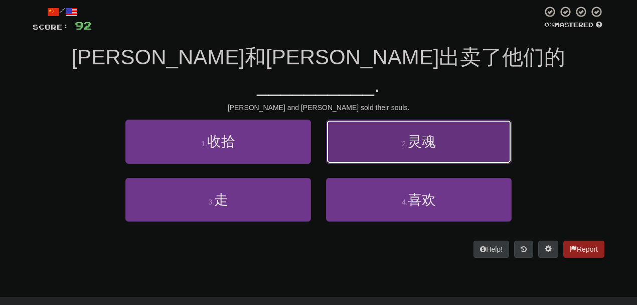
click at [378, 119] on button "2 . 灵魂" at bounding box center [419, 141] width 186 height 44
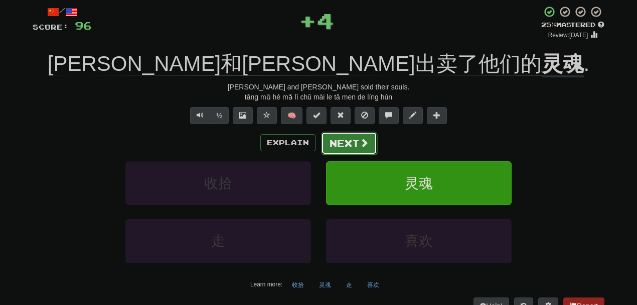
click at [351, 139] on button "Next" at bounding box center [349, 143] width 56 height 23
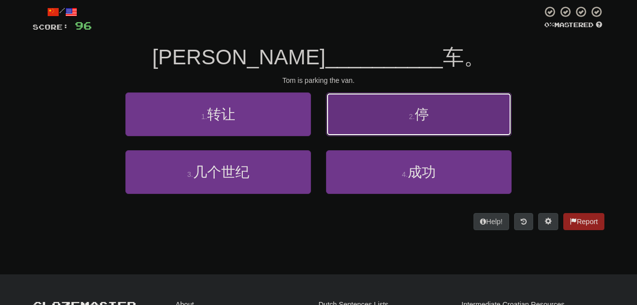
click at [373, 129] on button "2 . 停" at bounding box center [419, 114] width 186 height 44
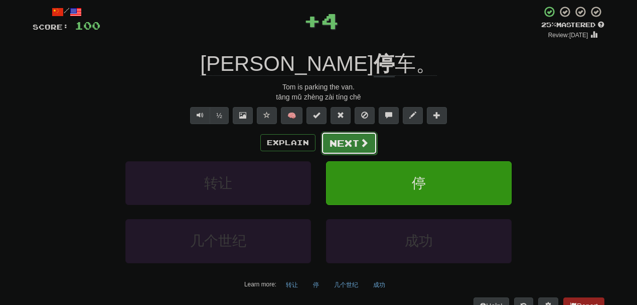
click at [345, 138] on button "Next" at bounding box center [349, 143] width 56 height 23
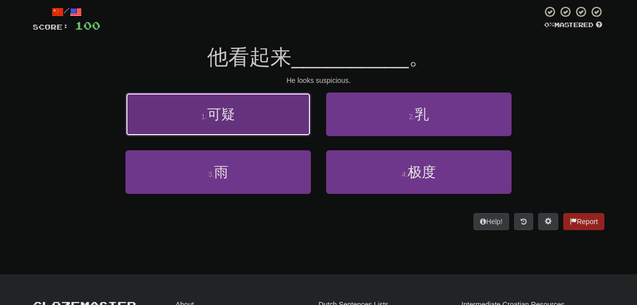
click at [280, 124] on button "1 . 可疑" at bounding box center [218, 114] width 186 height 44
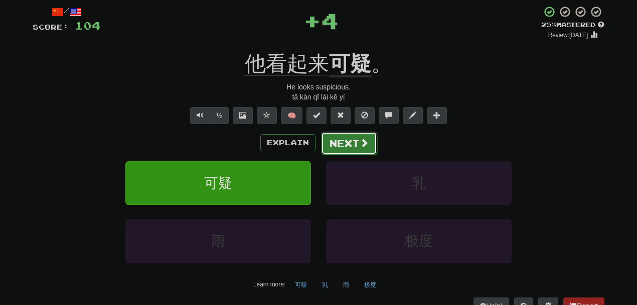
click at [351, 147] on button "Next" at bounding box center [349, 143] width 56 height 23
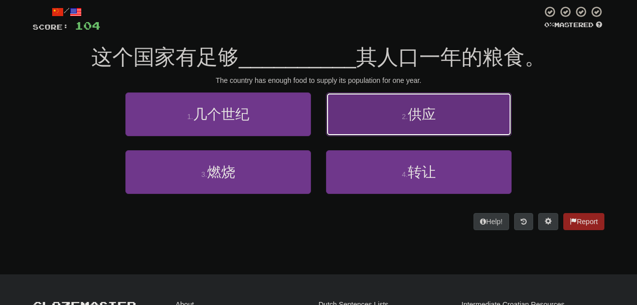
click at [389, 117] on button "2 . 供应" at bounding box center [419, 114] width 186 height 44
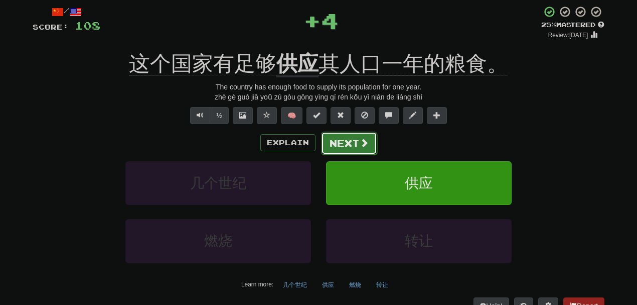
click at [354, 141] on button "Next" at bounding box center [349, 143] width 56 height 23
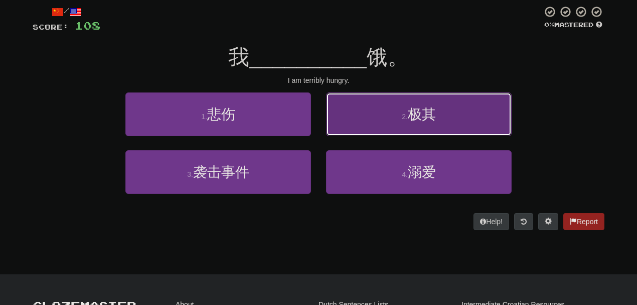
click at [379, 118] on button "2 . 极其" at bounding box center [419, 114] width 186 height 44
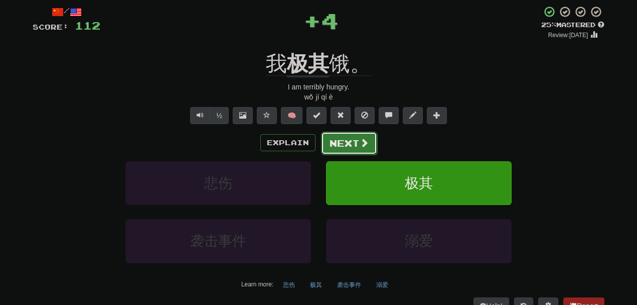
click at [350, 142] on button "Next" at bounding box center [349, 143] width 56 height 23
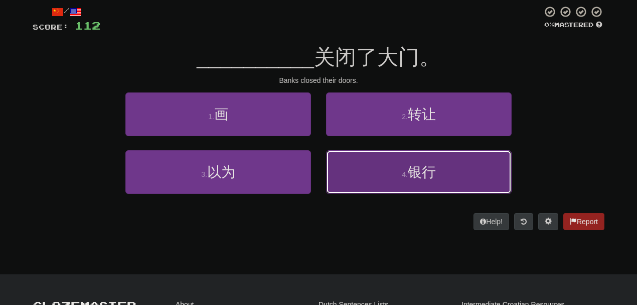
click at [374, 161] on button "4 . 银行" at bounding box center [419, 172] width 186 height 44
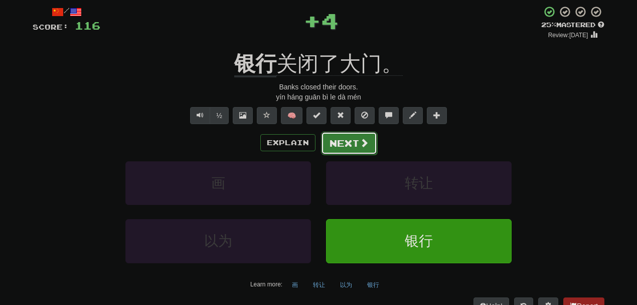
click at [345, 135] on button "Next" at bounding box center [349, 143] width 56 height 23
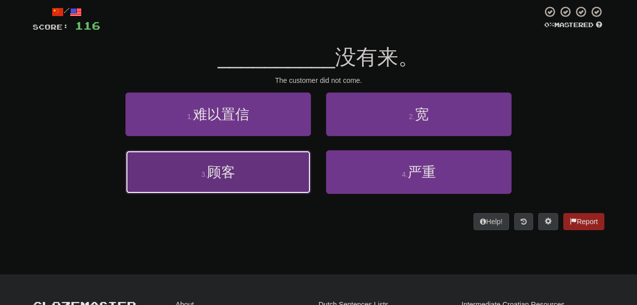
click at [284, 158] on button "3 . 顾客" at bounding box center [218, 172] width 186 height 44
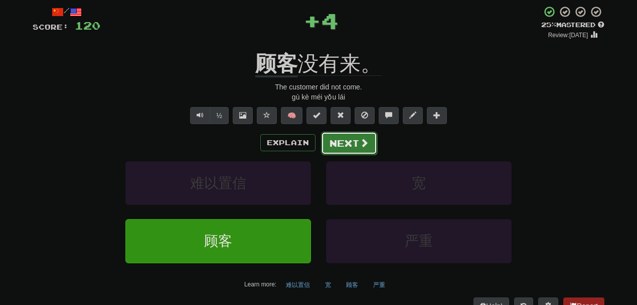
click at [352, 140] on button "Next" at bounding box center [349, 143] width 56 height 23
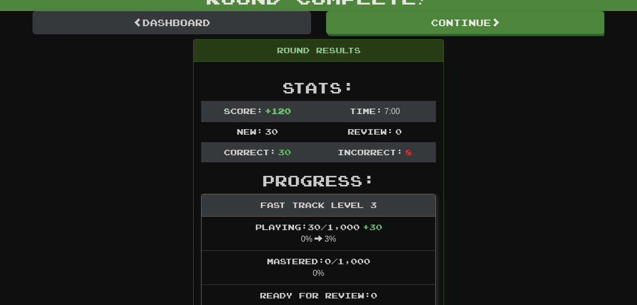
scroll to position [99, 0]
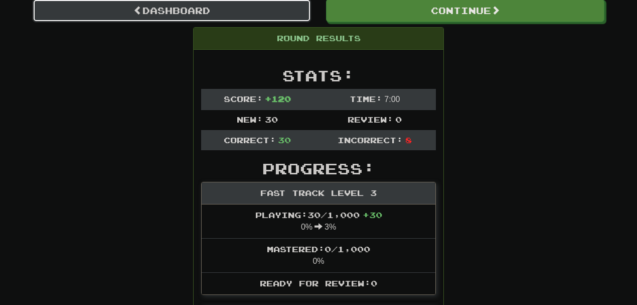
click at [188, 2] on link "Dashboard" at bounding box center [172, 10] width 279 height 23
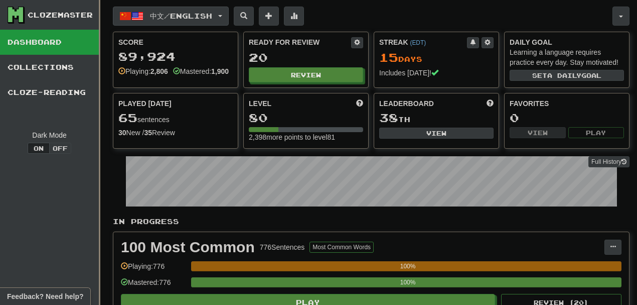
click at [212, 16] on span "中文 / English" at bounding box center [181, 16] width 62 height 9
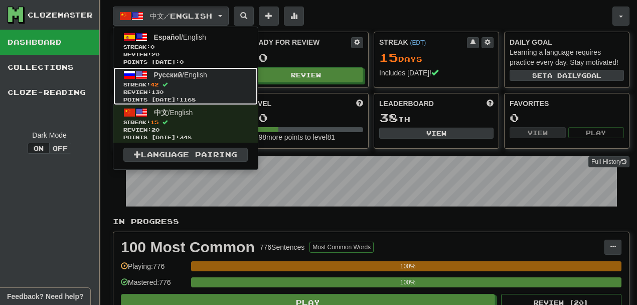
click at [185, 81] on span "Streak: 42" at bounding box center [185, 85] width 124 height 8
